Goal: Complete application form

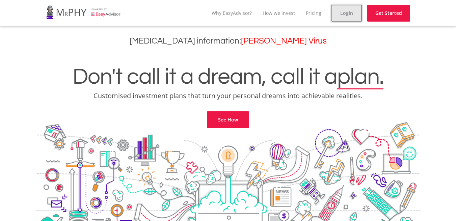
click at [346, 12] on link "Login" at bounding box center [347, 13] width 30 height 17
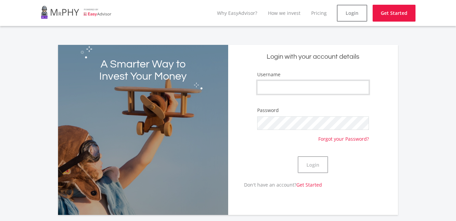
click at [296, 87] on input "Username" at bounding box center [313, 88] width 112 height 14
type input "n"
type input "Nommy23"
click at [311, 166] on button "Login" at bounding box center [313, 164] width 30 height 17
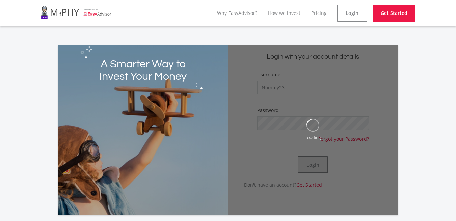
click at [311, 166] on div "Loading" at bounding box center [313, 130] width 170 height 170
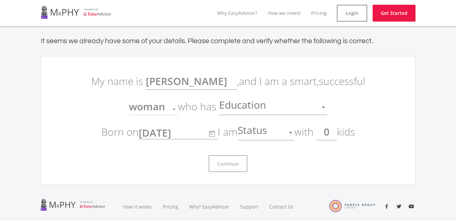
click at [293, 132] on div at bounding box center [290, 133] width 3 height 2
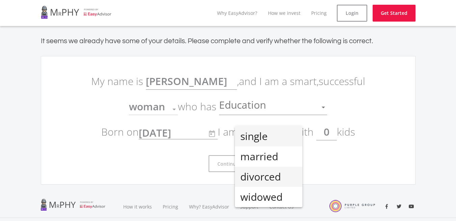
scroll to position [34, 0]
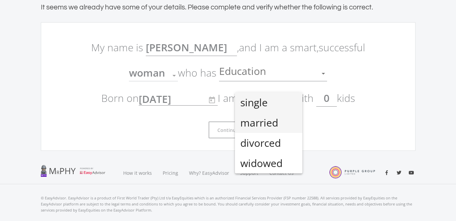
click at [271, 126] on span "married" at bounding box center [269, 123] width 57 height 20
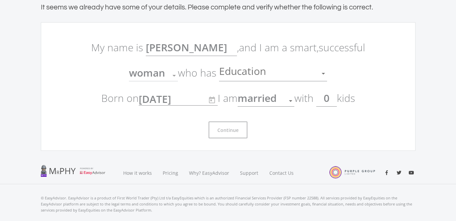
click at [335, 98] on input "0" at bounding box center [327, 98] width 21 height 17
click at [330, 98] on input "0" at bounding box center [327, 98] width 21 height 17
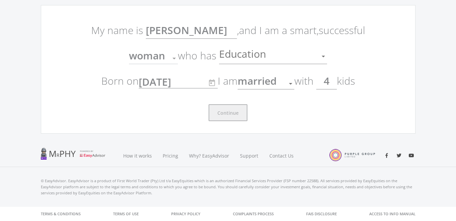
type input "4"
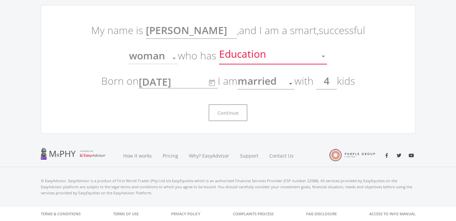
click at [324, 56] on div at bounding box center [323, 57] width 3 height 2
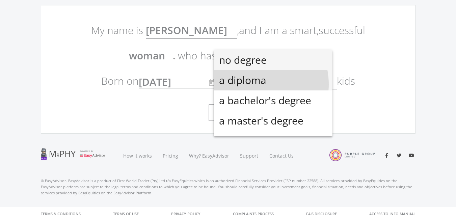
click at [253, 84] on span "a diploma" at bounding box center [273, 80] width 108 height 20
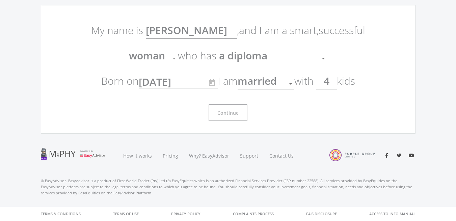
scroll to position [0, 0]
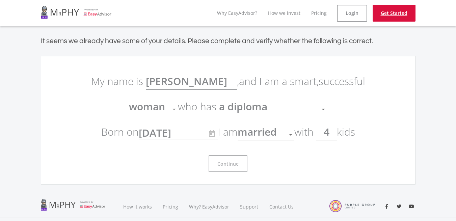
click at [389, 15] on link "Get Started" at bounding box center [394, 13] width 43 height 17
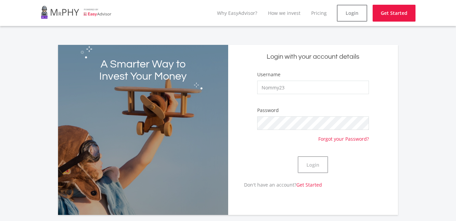
click at [315, 145] on form "Username Nommy23 Password Forgot your Password? Login" at bounding box center [313, 126] width 160 height 110
click at [371, 186] on div "Don't have an account? Get Started" at bounding box center [313, 187] width 170 height 12
click at [298, 89] on input "Nommy23" at bounding box center [313, 88] width 112 height 14
click at [351, 13] on link "Login" at bounding box center [352, 13] width 30 height 17
click at [254, 139] on form "Username Nommy23 Password Forgot your Password? Login" at bounding box center [313, 126] width 160 height 110
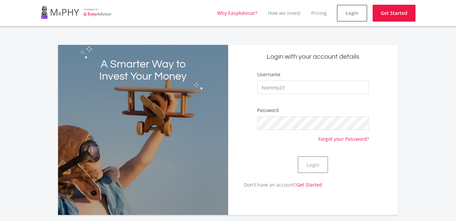
click at [242, 15] on link "Why EasyAdvisor?" at bounding box center [237, 13] width 40 height 6
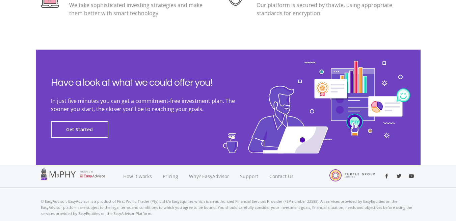
scroll to position [1556, 0]
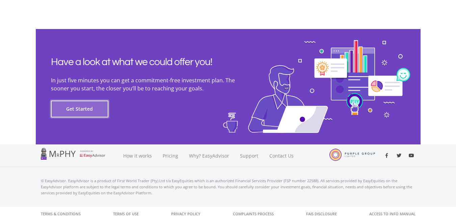
click at [76, 107] on button "Get Started" at bounding box center [79, 109] width 57 height 17
